Goal: Find specific page/section

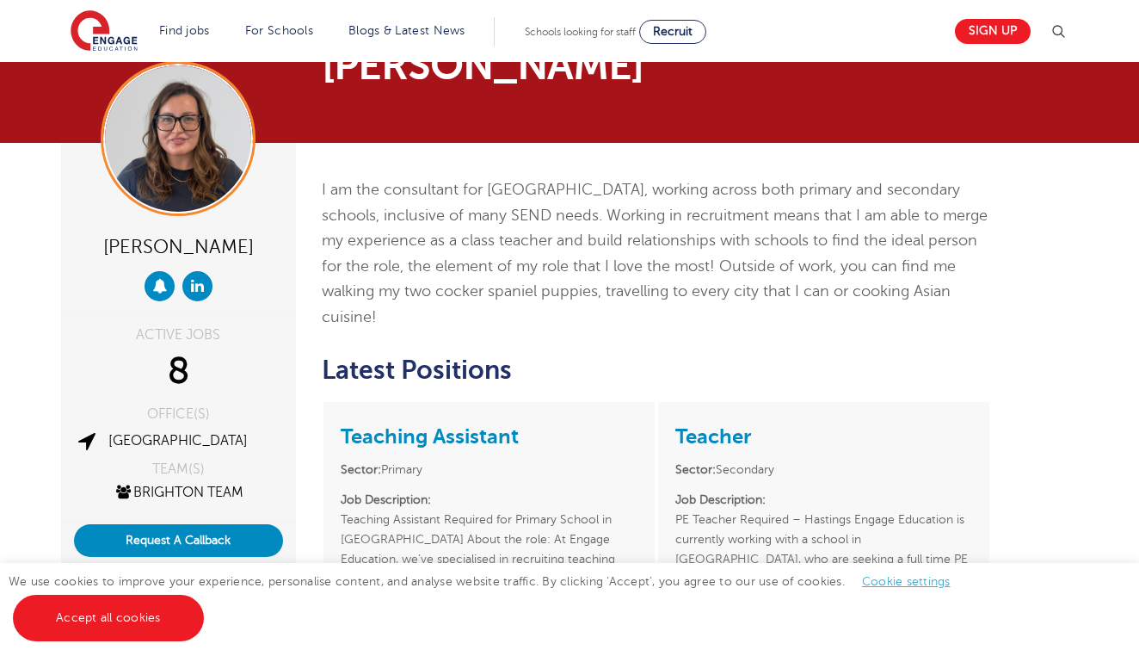
scroll to position [17, 0]
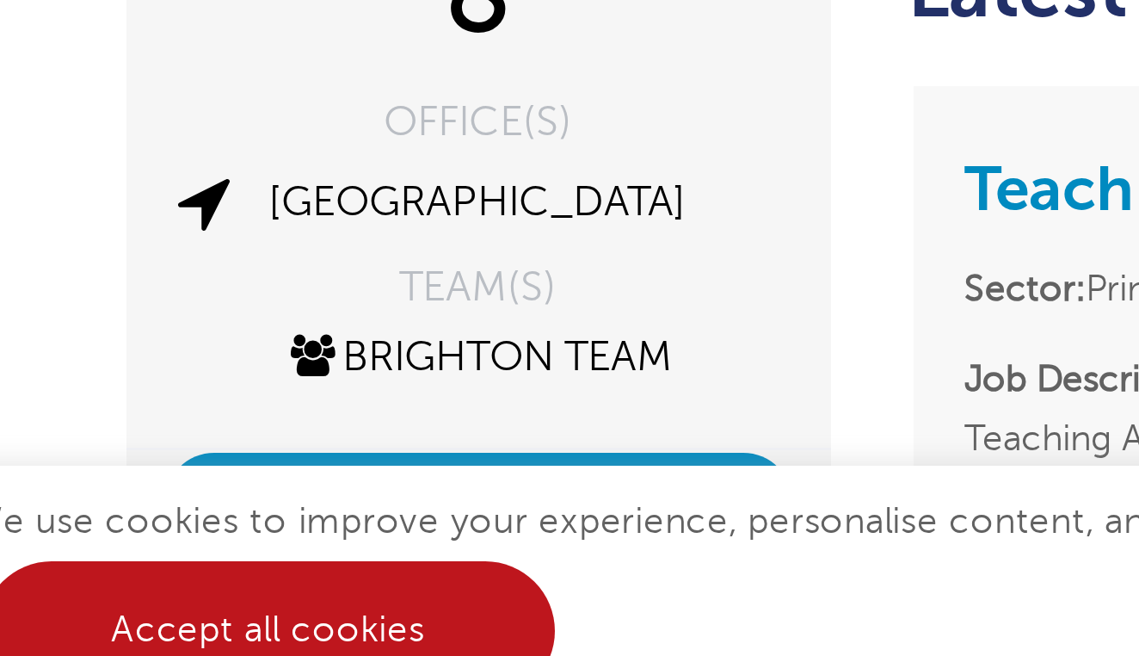
click at [102, 595] on link "Accept all cookies" at bounding box center [108, 618] width 191 height 46
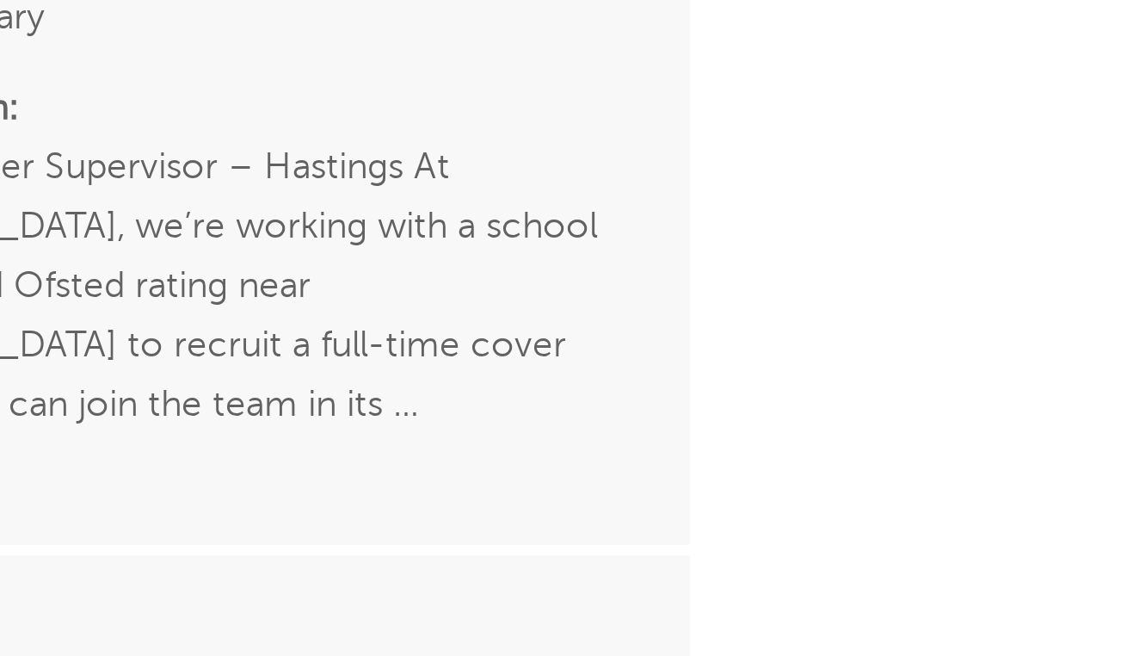
scroll to position [326, 0]
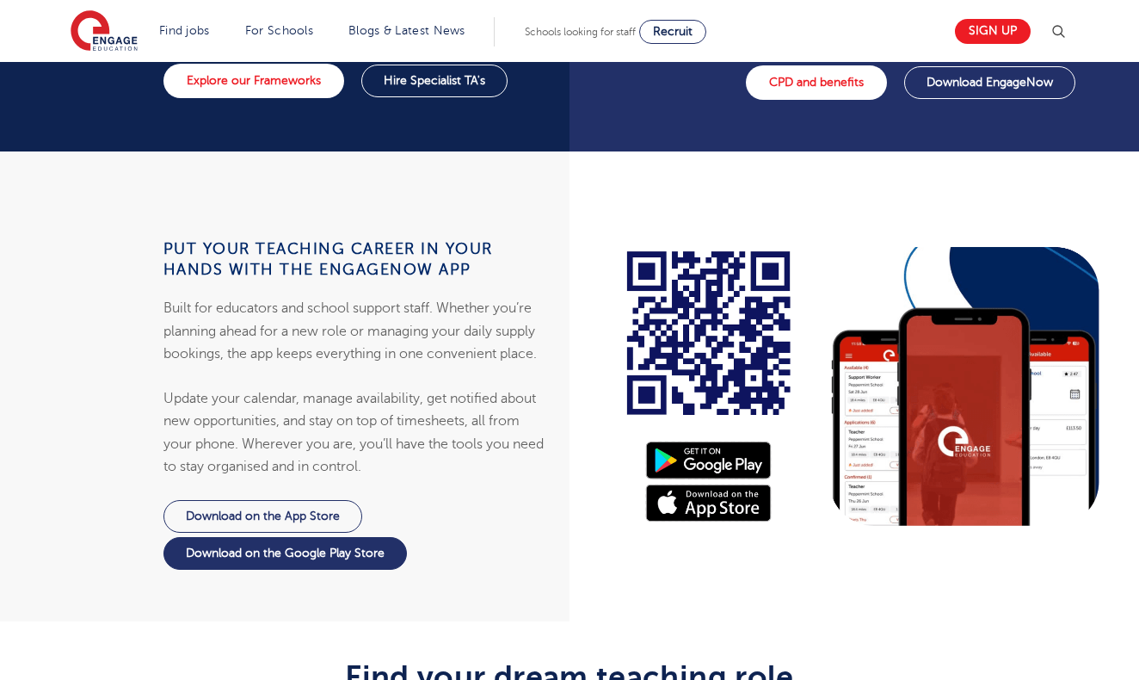
scroll to position [1112, 0]
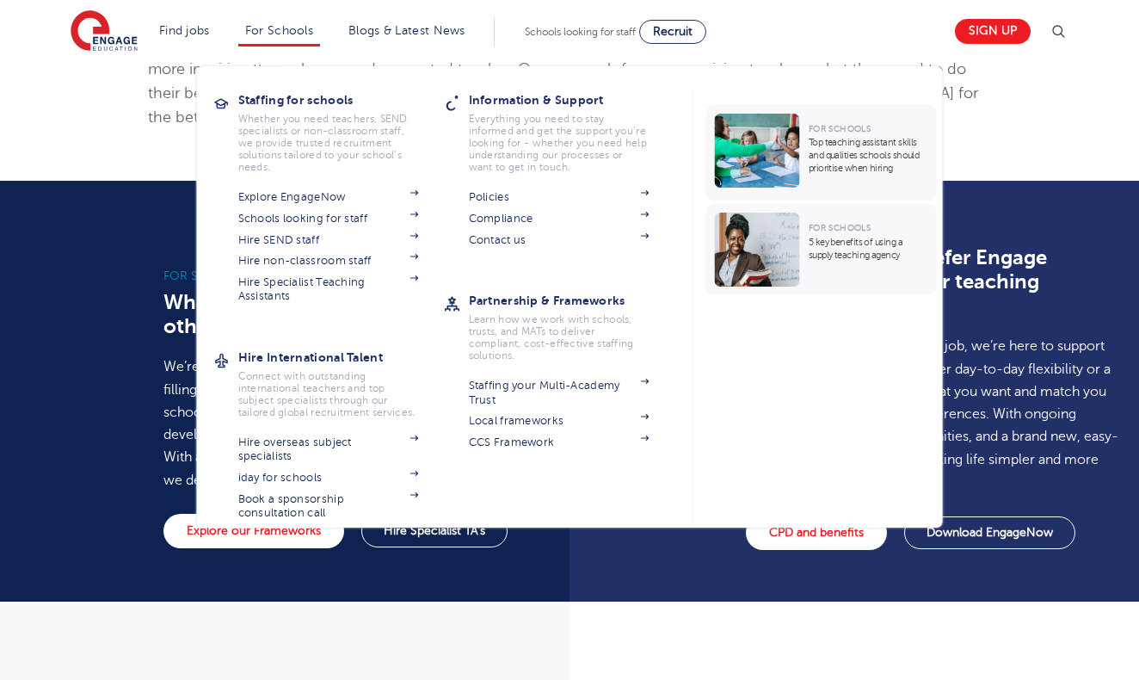
click at [270, 29] on link "For Schools" at bounding box center [279, 30] width 68 height 13
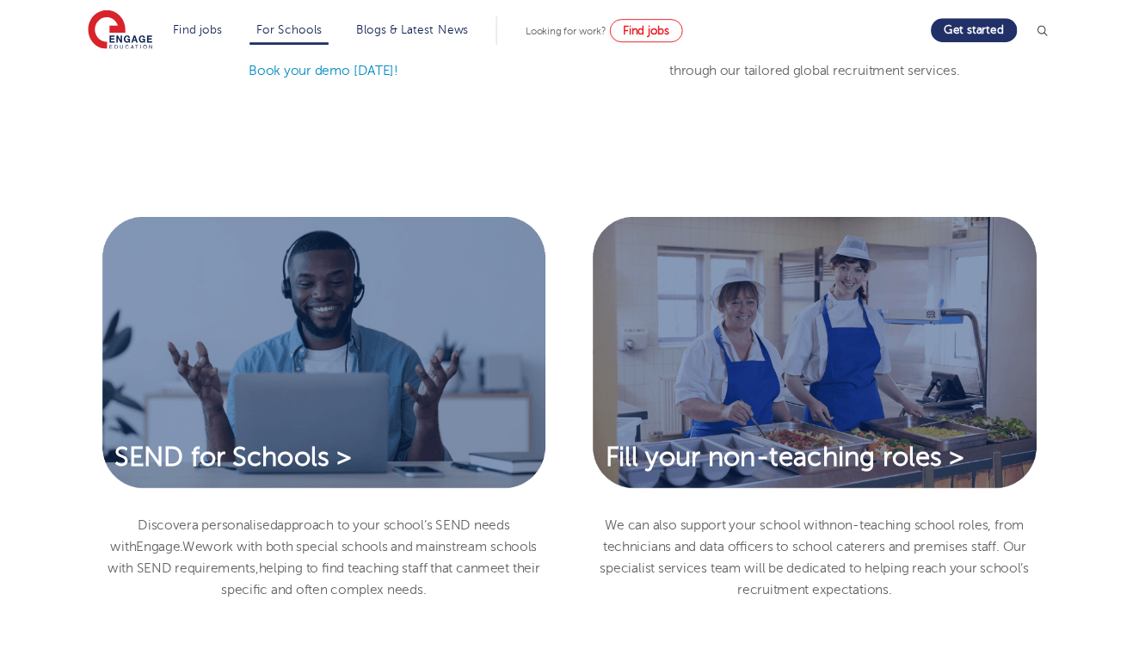
scroll to position [2202, 0]
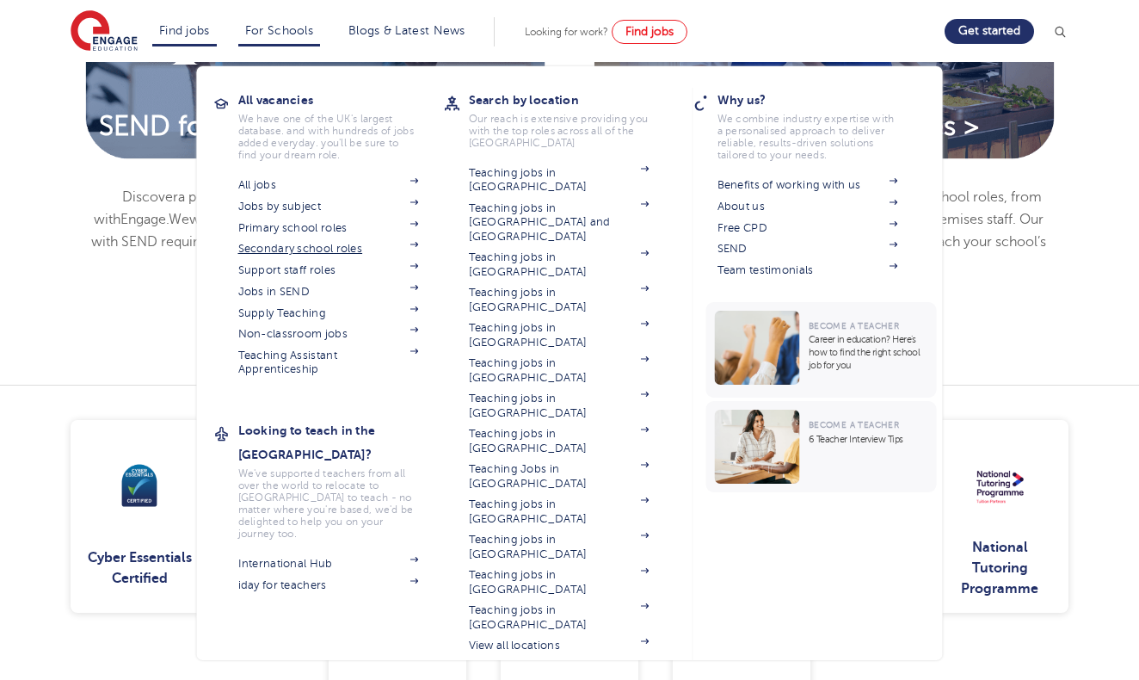
click at [287, 250] on link "Secondary school roles" at bounding box center [328, 249] width 181 height 14
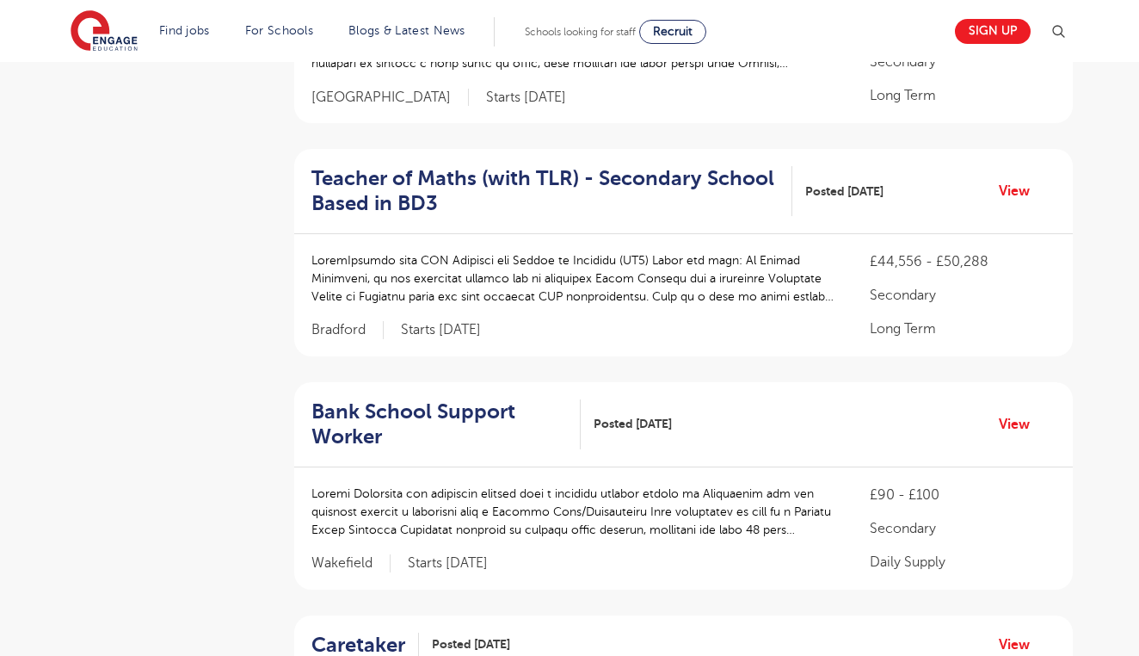
scroll to position [1385, 0]
